Goal: Task Accomplishment & Management: Complete application form

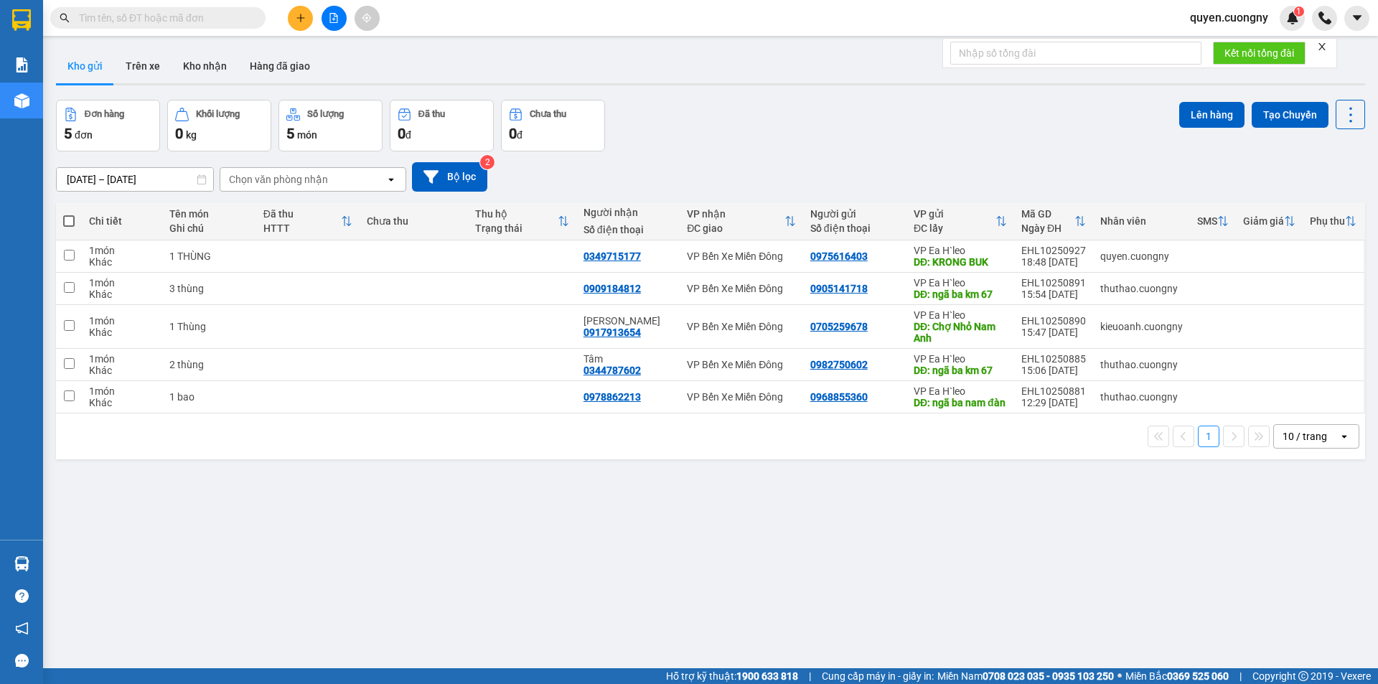
click at [298, 14] on icon "plus" at bounding box center [301, 18] width 10 height 10
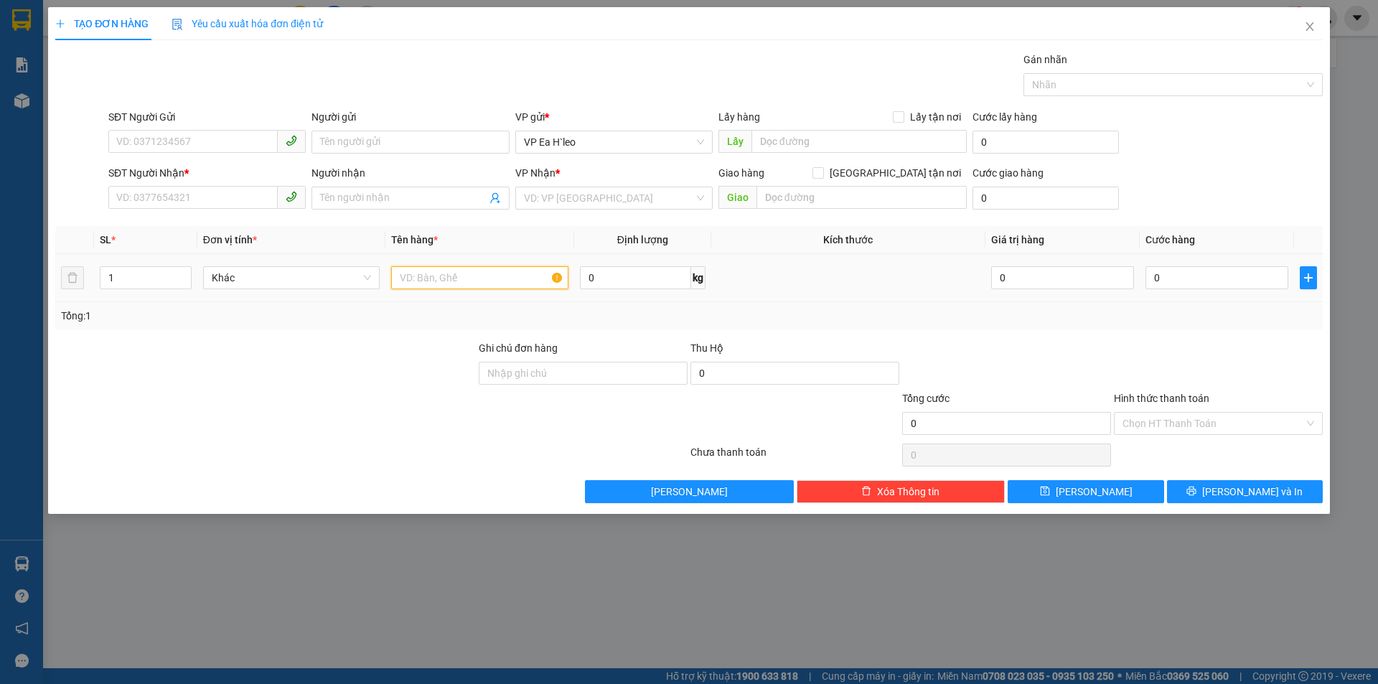
click at [474, 280] on input "text" at bounding box center [479, 277] width 177 height 23
type input "1 BI"
click at [1061, 627] on div "TẠO ĐƠN HÀNG Yêu cầu xuất hóa đơn điện tử Transit Pickup Surcharge Ids Transit …" at bounding box center [689, 342] width 1378 height 684
drag, startPoint x: 454, startPoint y: 276, endPoint x: 308, endPoint y: 295, distance: 146.9
click at [308, 295] on tr "1 Khác 1 BI 0 kg 0 0" at bounding box center [688, 278] width 1267 height 48
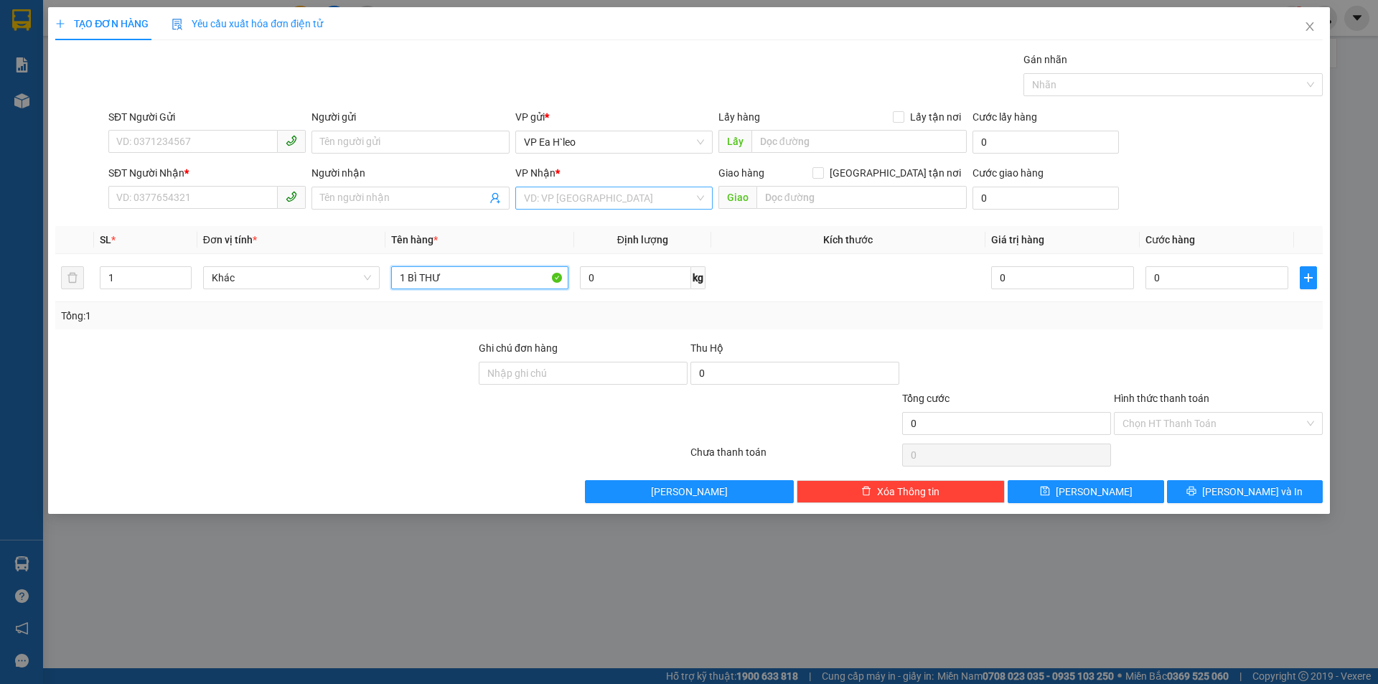
type input "1 BÌ THƯ"
click at [577, 190] on input "search" at bounding box center [609, 198] width 170 height 22
click at [581, 245] on div "VP Bến Xe Miền Đông" at bounding box center [614, 250] width 180 height 16
click at [216, 205] on input "SĐT Người Nhận *" at bounding box center [192, 197] width 169 height 23
type input "0388076879"
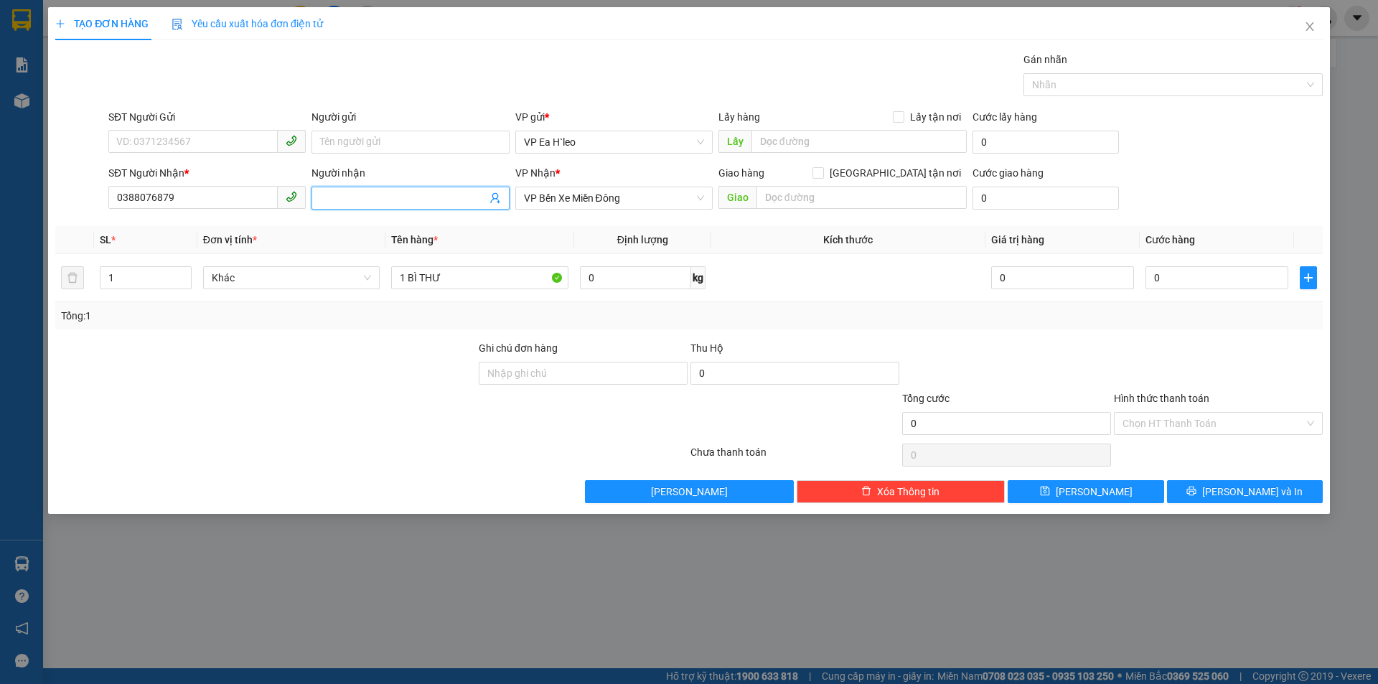
click at [390, 194] on input "Người nhận" at bounding box center [403, 198] width 166 height 16
type input "[PERSON_NAME]"
click at [1224, 282] on input "0" at bounding box center [1216, 277] width 143 height 23
type input "3"
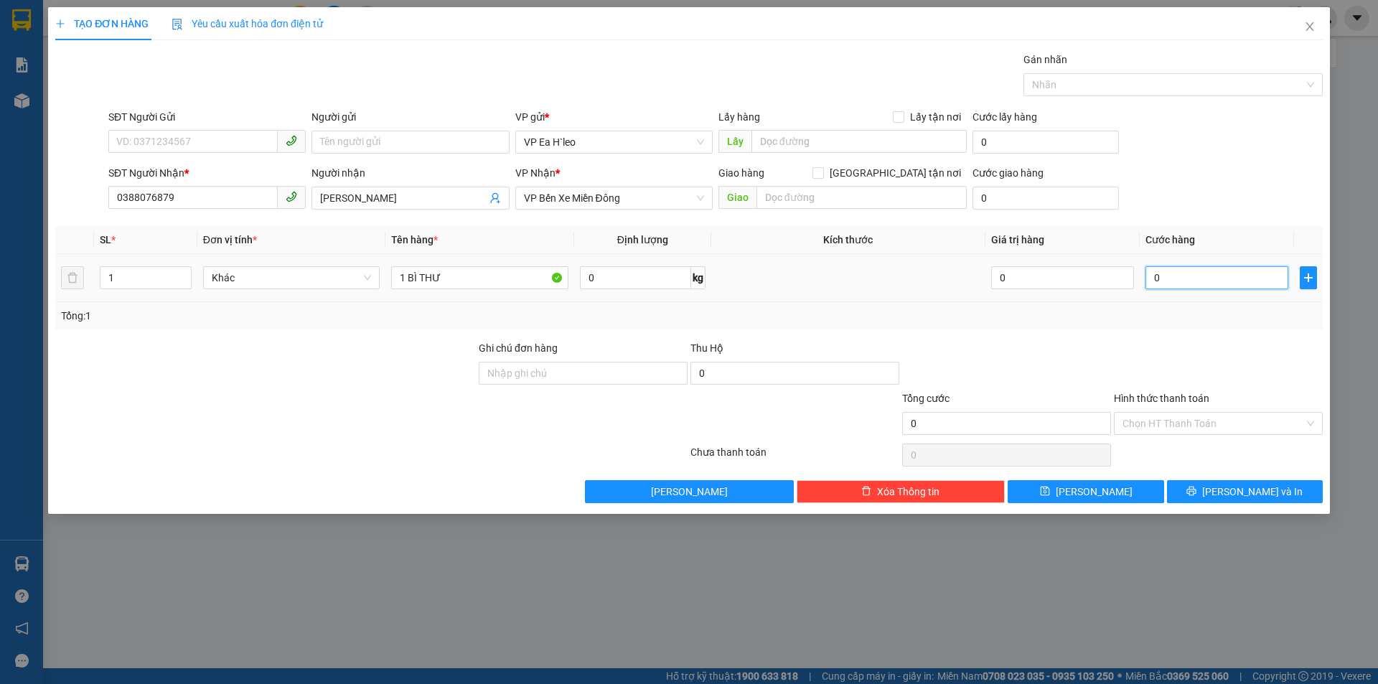
type input "3"
type input "30"
type input "300"
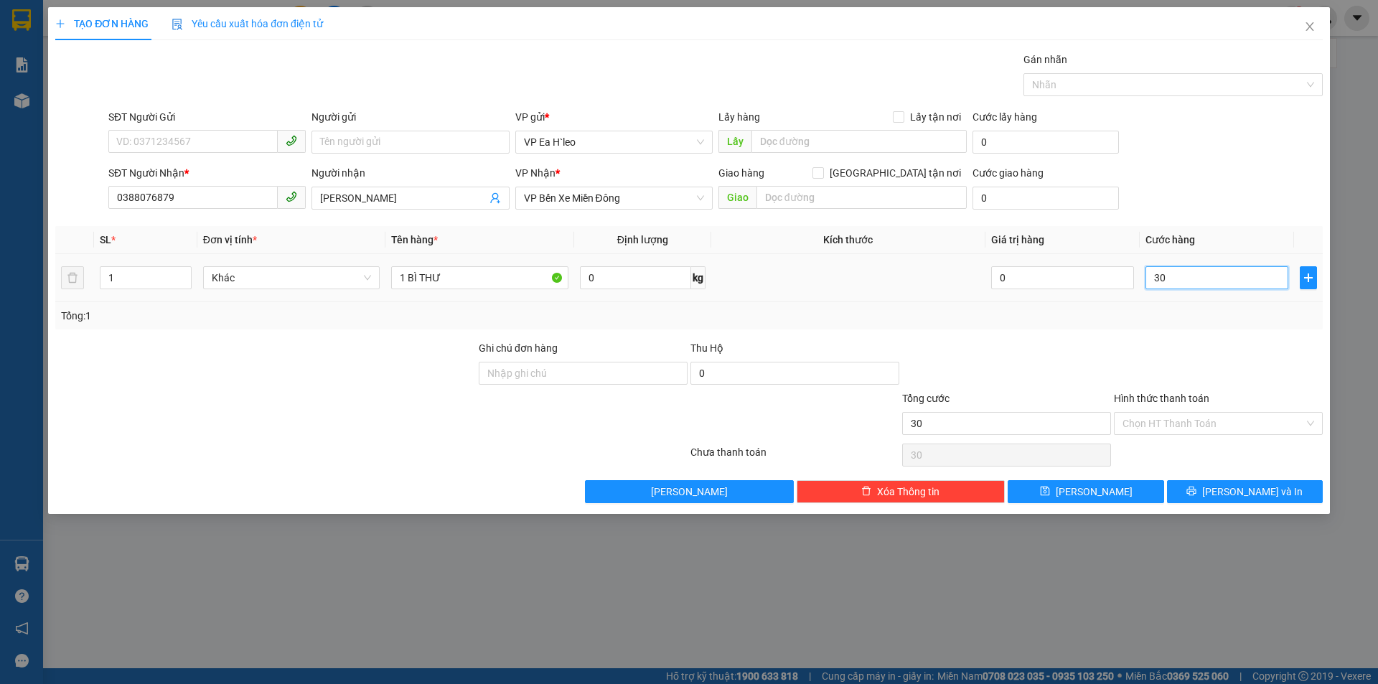
type input "300"
type input "3.000"
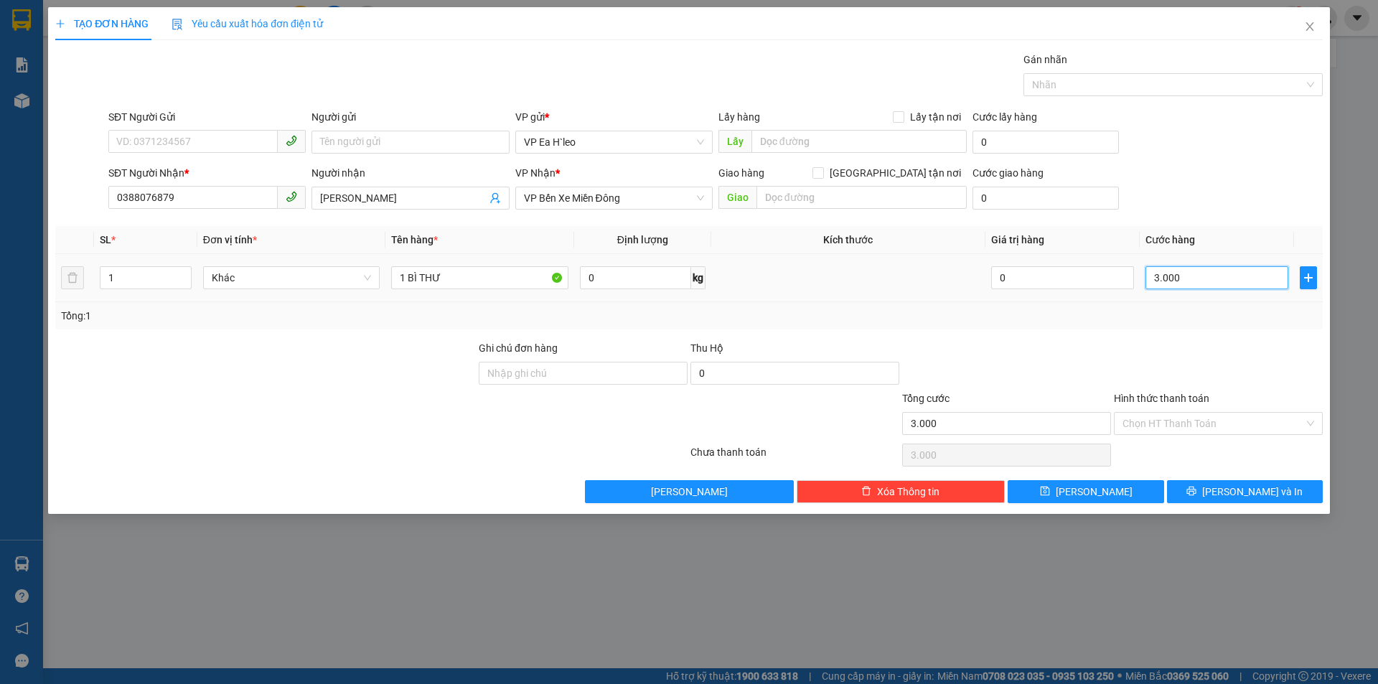
type input "30.000"
click at [1192, 418] on input "Hình thức thanh toán" at bounding box center [1213, 424] width 182 height 22
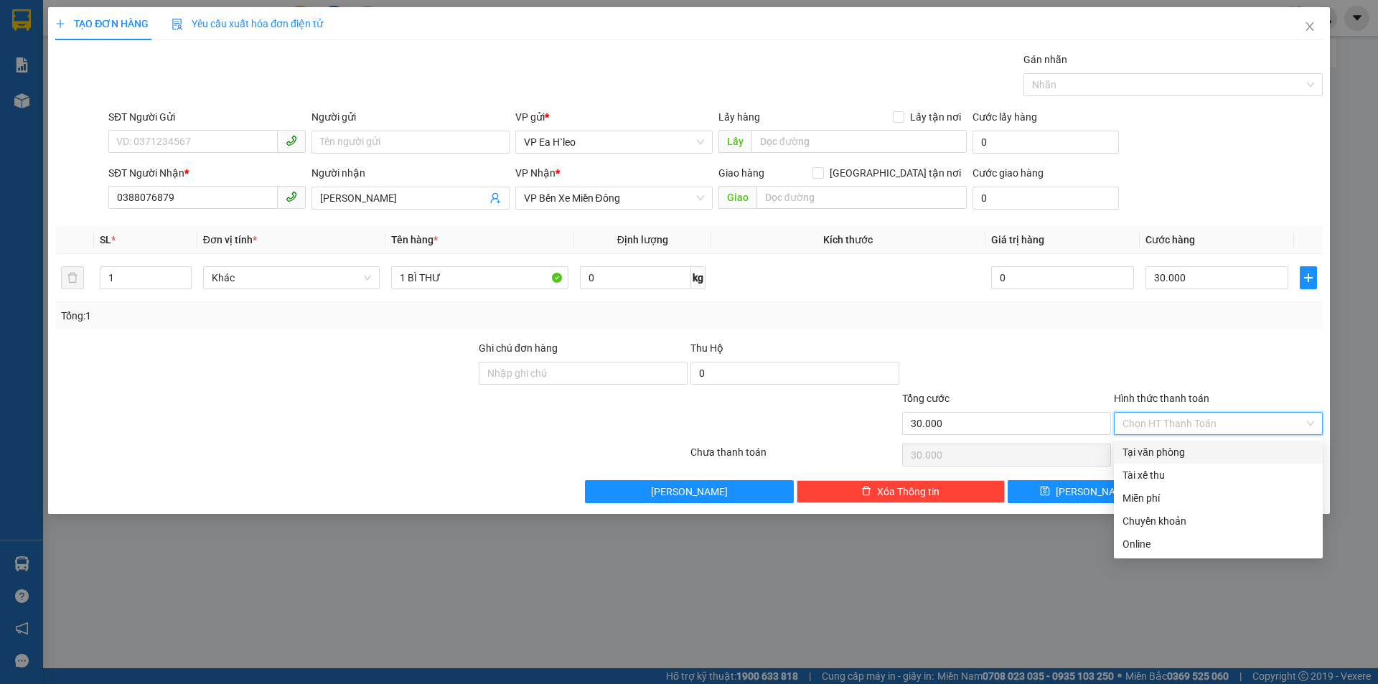
click at [1193, 444] on div "Tại văn phòng" at bounding box center [1218, 452] width 209 height 23
type input "0"
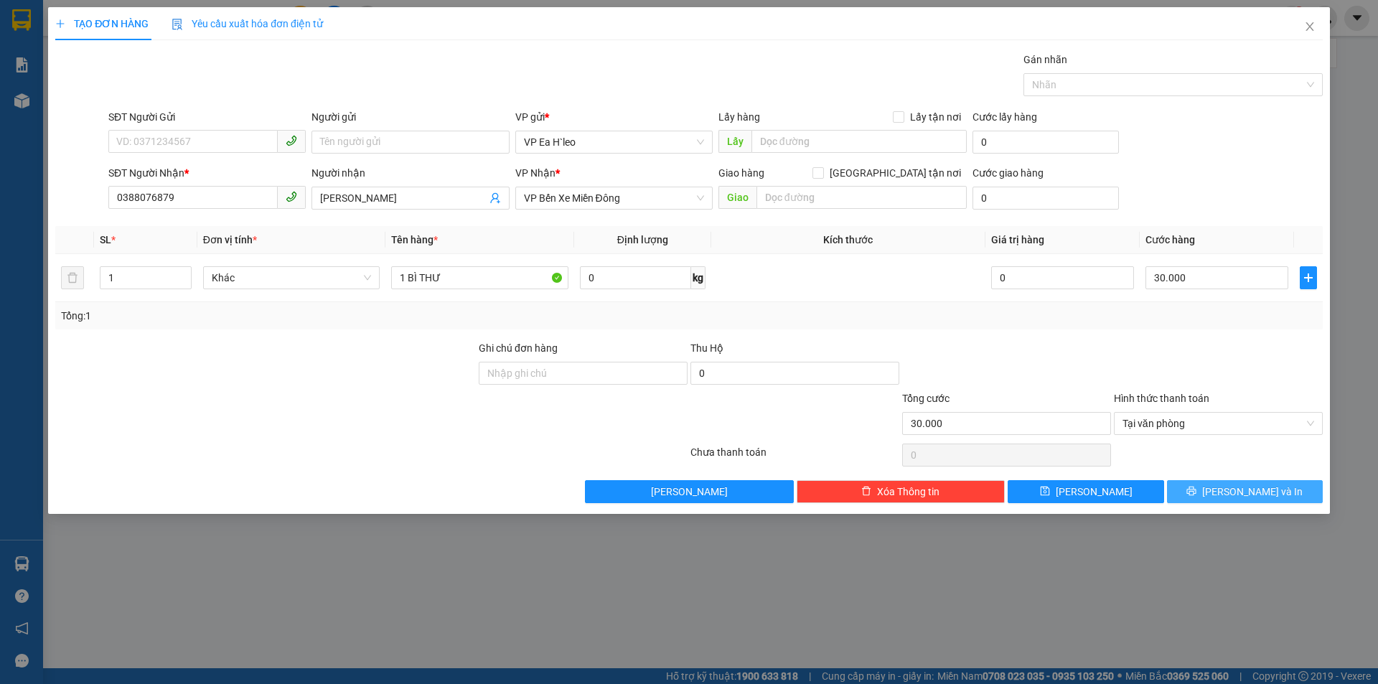
click at [1227, 483] on button "[PERSON_NAME] và In" at bounding box center [1245, 491] width 156 height 23
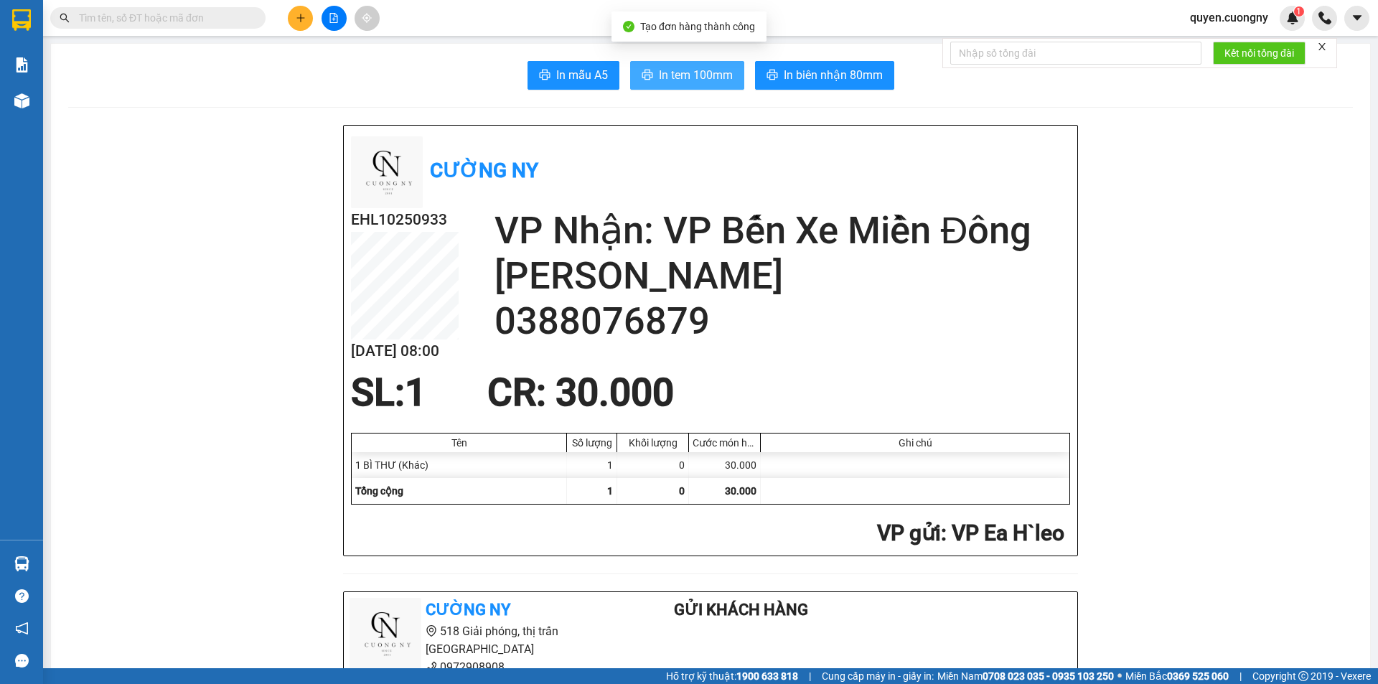
click at [695, 75] on span "In tem 100mm" at bounding box center [696, 75] width 74 height 18
click at [659, 72] on span "In tem 100mm" at bounding box center [696, 75] width 74 height 18
